Goal: Check status: Check status

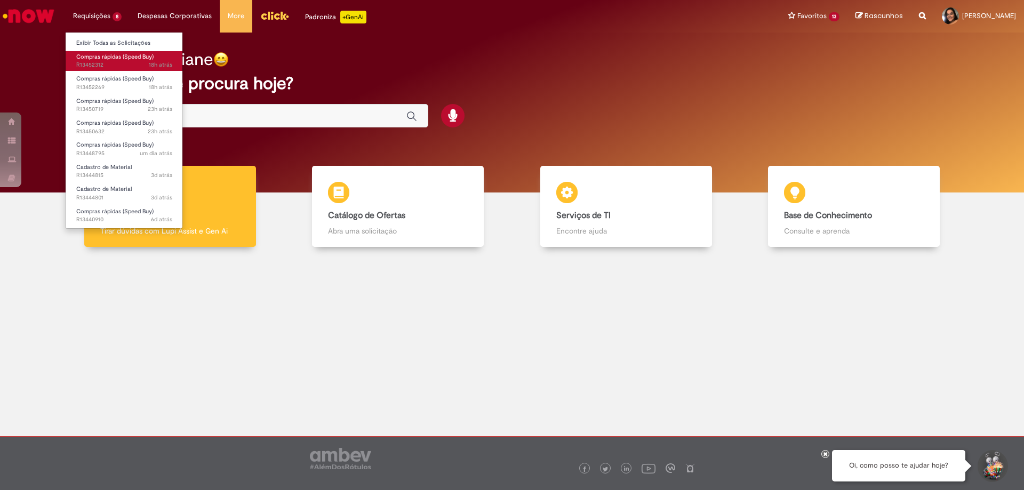
click at [110, 60] on span "Compras rápidas (Speed Buy)" at bounding box center [114, 57] width 77 height 8
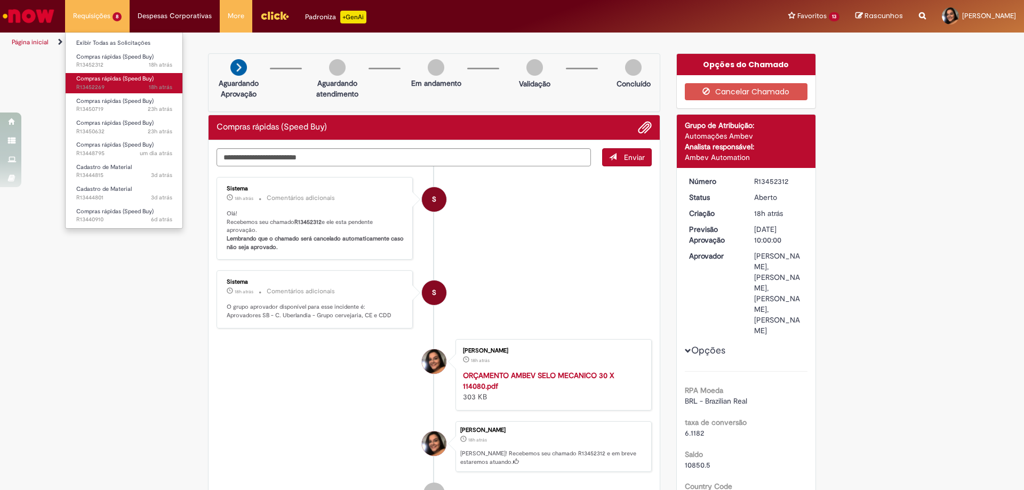
click at [122, 85] on span "18h atrás 18 horas atrás R13452269" at bounding box center [124, 87] width 96 height 9
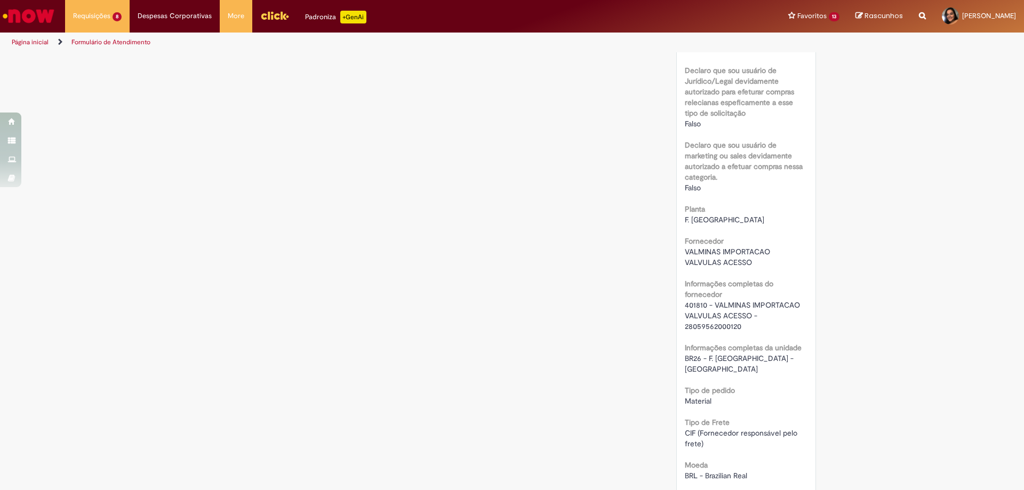
scroll to position [693, 0]
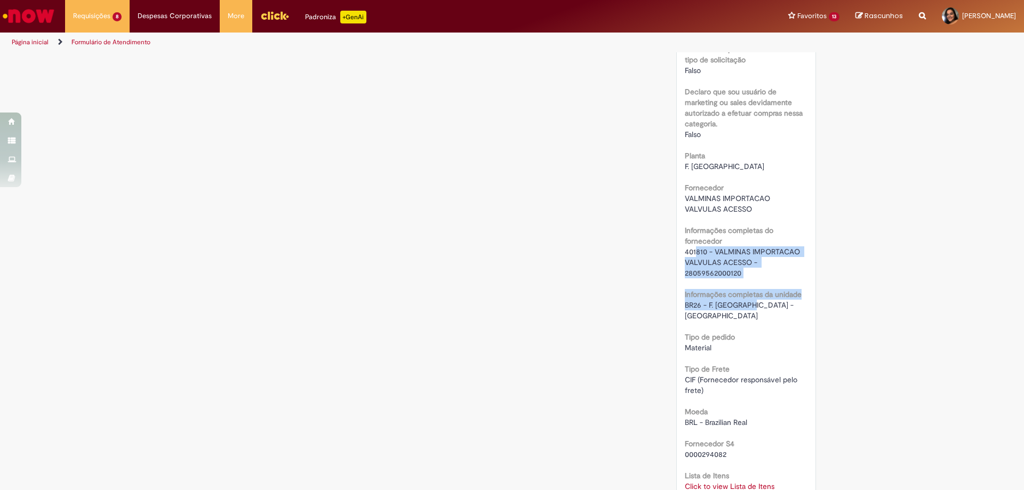
drag, startPoint x: 691, startPoint y: 256, endPoint x: 746, endPoint y: 324, distance: 87.6
click at [746, 312] on div "RPA Moeda BRL - Brazilian Real taxa de conversão 6.1182 [GEOGRAPHIC_DATA] 2888 …" at bounding box center [746, 261] width 123 height 1358
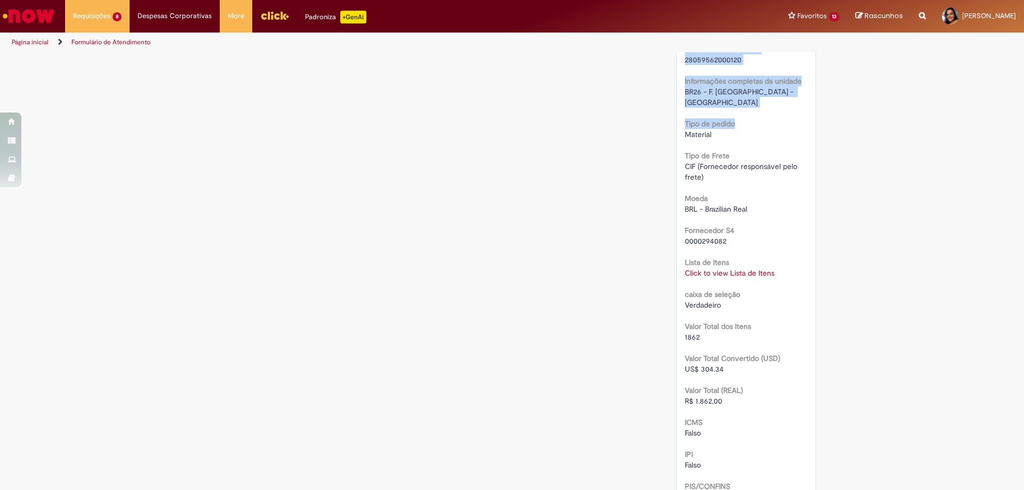
scroll to position [1014, 0]
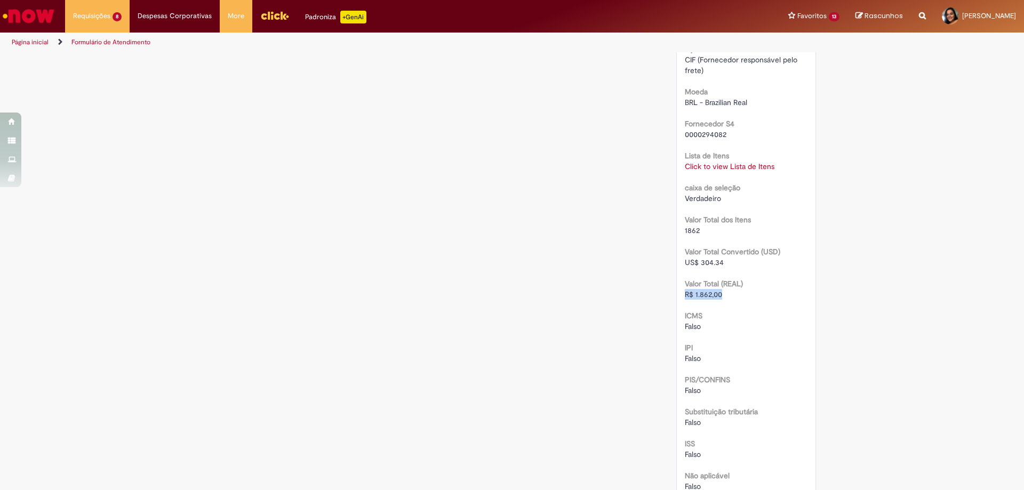
drag, startPoint x: 719, startPoint y: 287, endPoint x: 676, endPoint y: 285, distance: 43.3
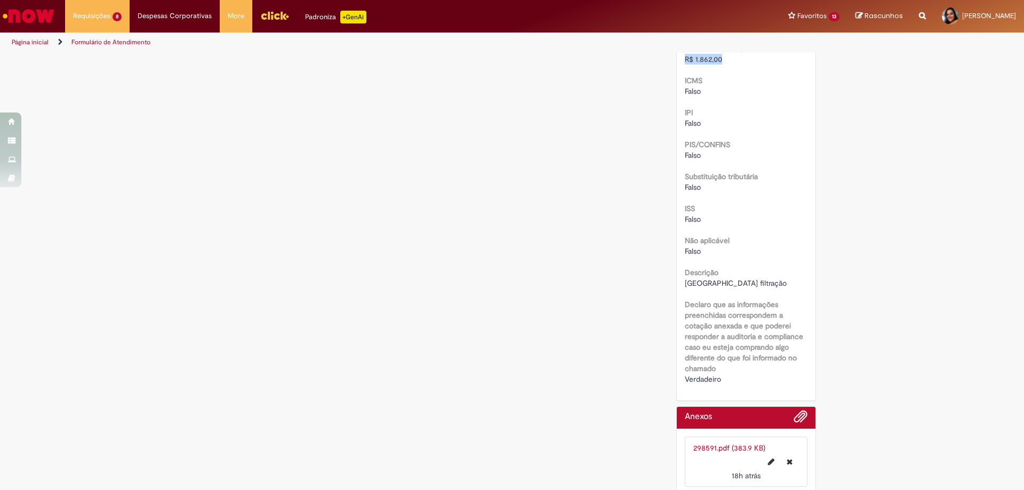
click at [711, 443] on link "298591.pdf (383.9 KB)" at bounding box center [729, 448] width 72 height 10
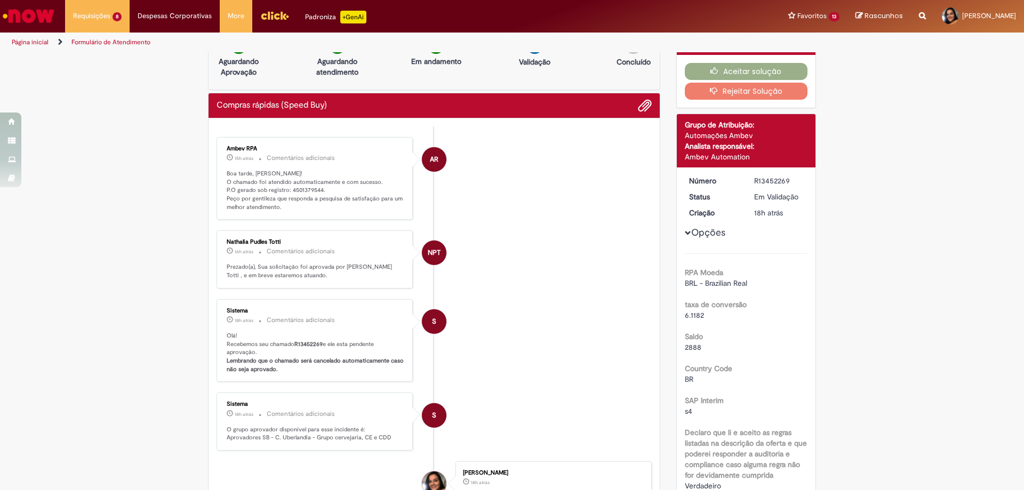
scroll to position [0, 0]
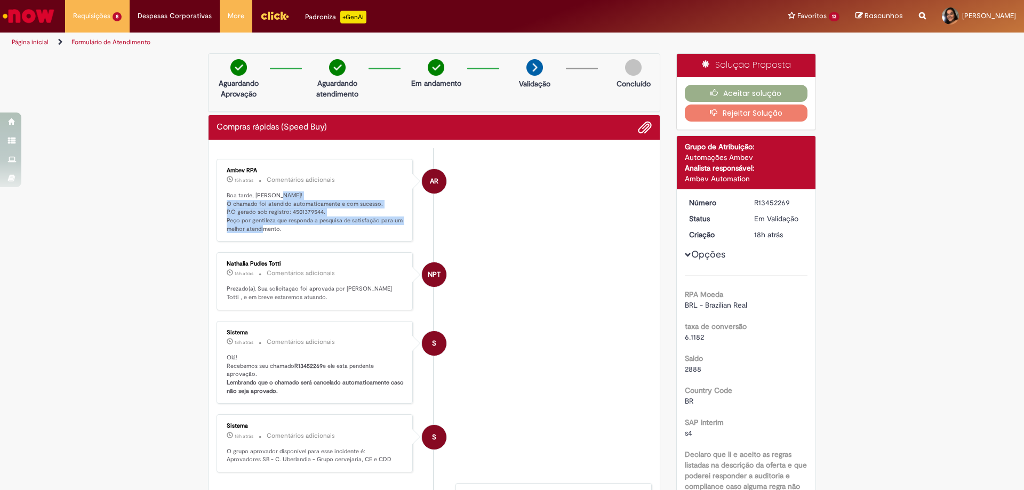
drag, startPoint x: 225, startPoint y: 205, endPoint x: 301, endPoint y: 238, distance: 83.4
click at [301, 234] on p "Boa tarde, [PERSON_NAME]! O chamado foi atendido automaticamente e com sucesso.…" at bounding box center [316, 213] width 178 height 42
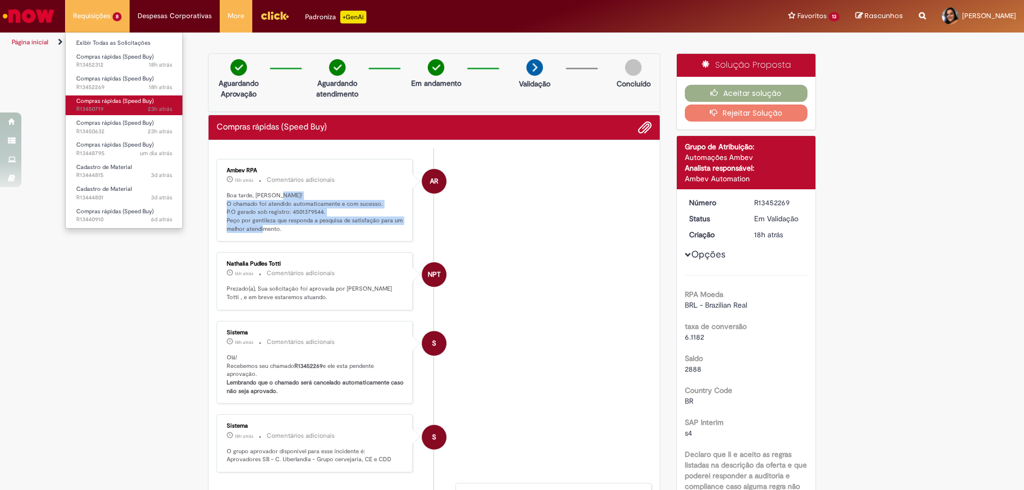
click at [111, 103] on span "Compras rápidas (Speed Buy)" at bounding box center [114, 101] width 77 height 8
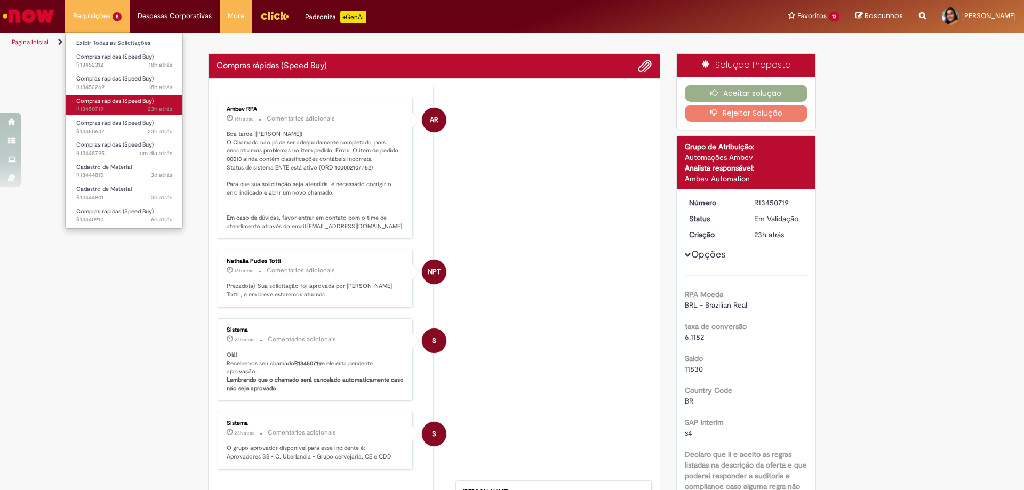
click at [133, 104] on span "Compras rápidas (Speed Buy)" at bounding box center [114, 101] width 77 height 8
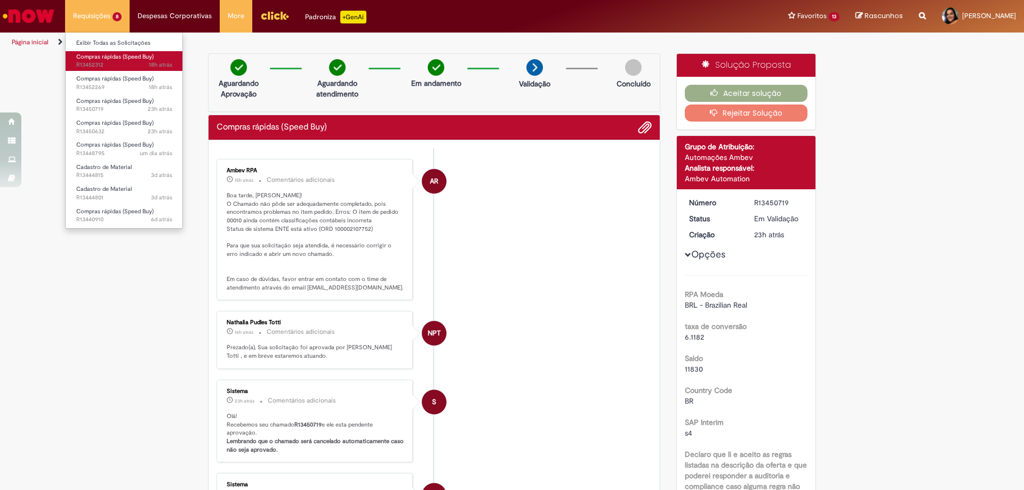
click at [116, 60] on span "Compras rápidas (Speed Buy)" at bounding box center [114, 57] width 77 height 8
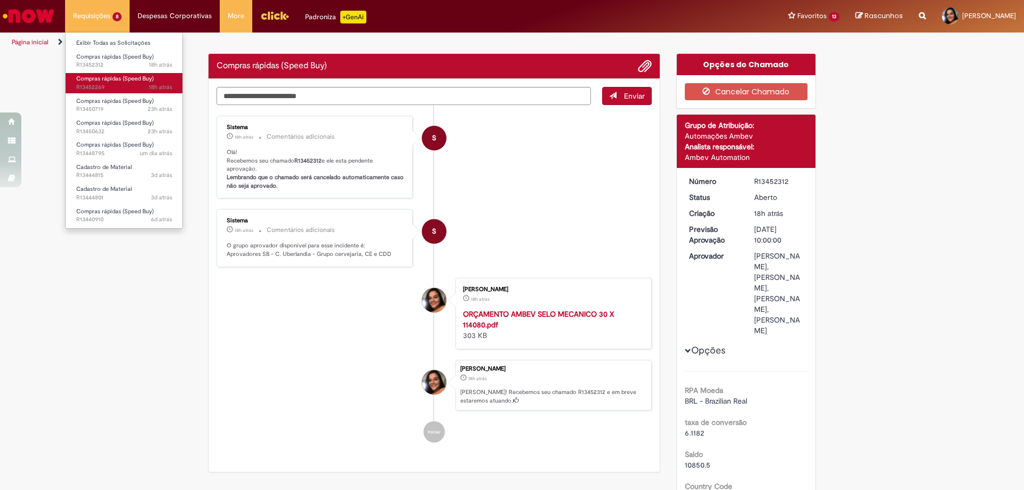
click at [116, 84] on span "18h atrás 18 horas atrás R13452269" at bounding box center [124, 87] width 96 height 9
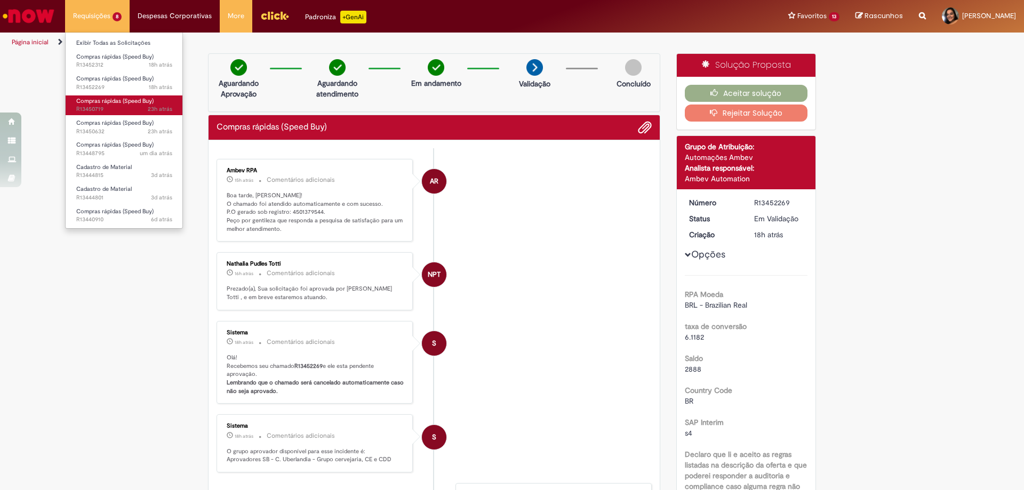
click at [122, 110] on span "23h atrás 23 horas atrás R13450719" at bounding box center [124, 109] width 96 height 9
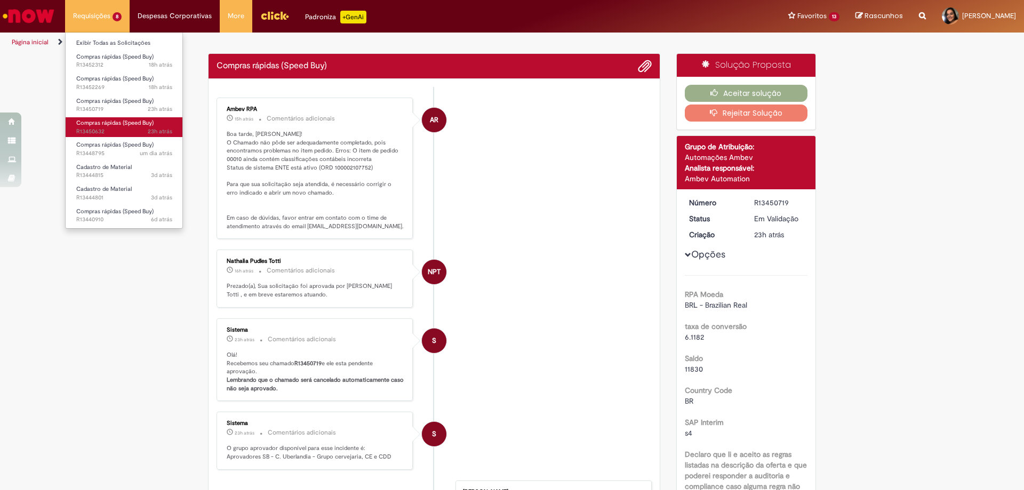
click at [110, 124] on span "Compras rápidas (Speed Buy)" at bounding box center [114, 123] width 77 height 8
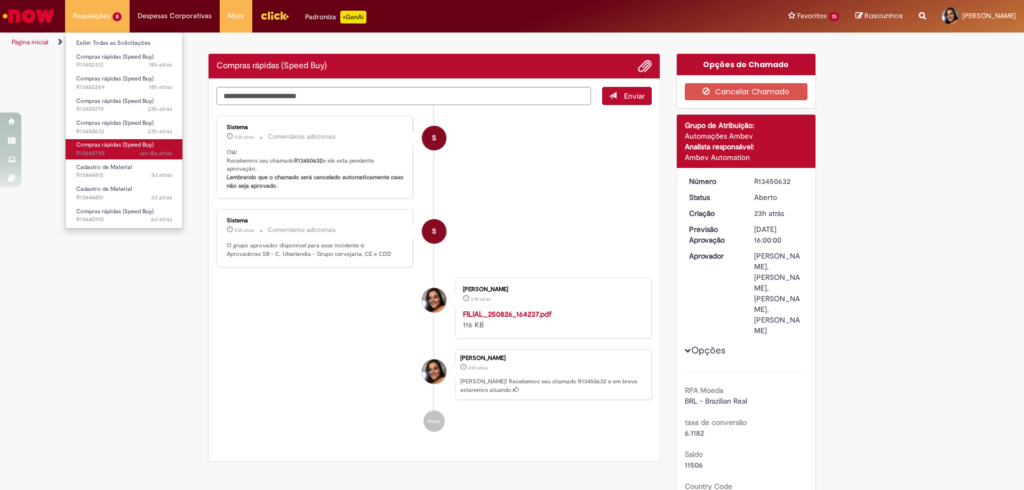
click at [108, 146] on span "Compras rápidas (Speed Buy)" at bounding box center [114, 145] width 77 height 8
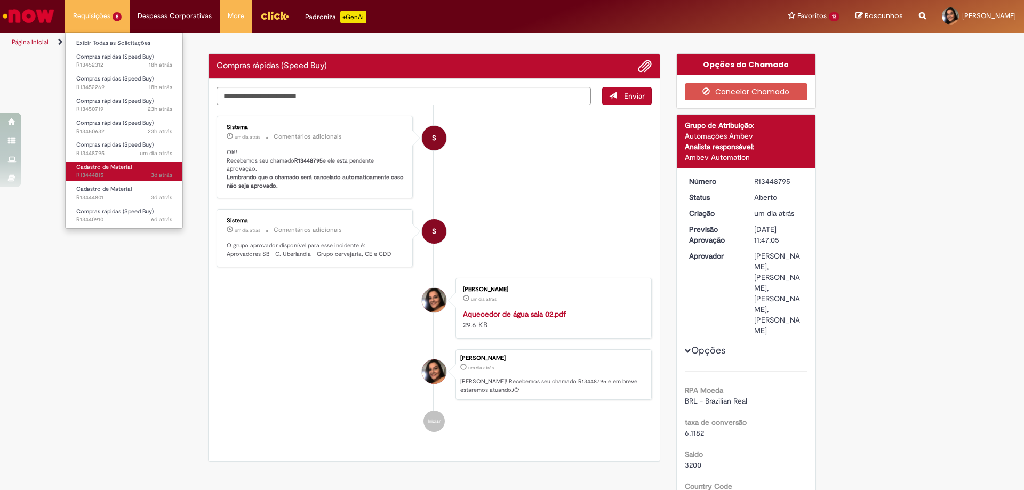
click at [106, 168] on span "Cadastro de Material" at bounding box center [103, 167] width 55 height 8
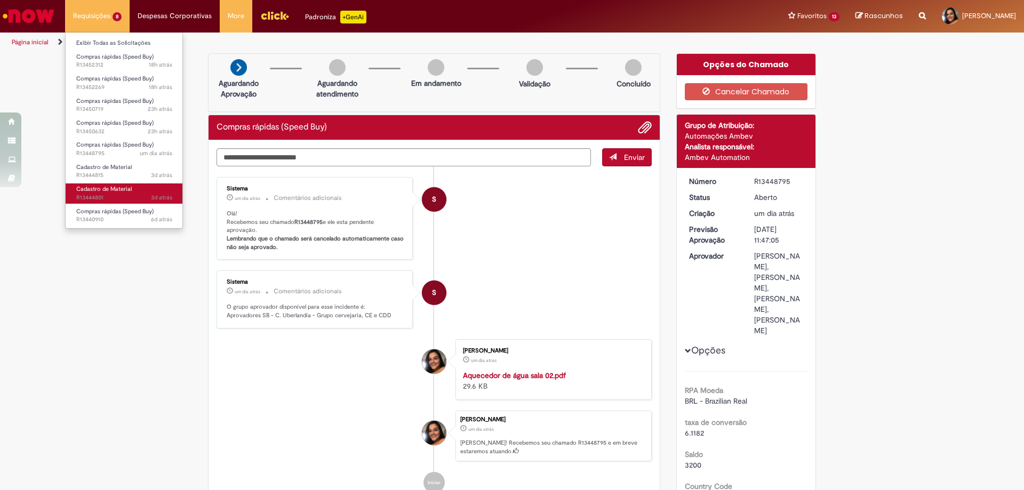
click at [106, 188] on span "Cadastro de Material" at bounding box center [103, 189] width 55 height 8
